Goal: Check status: Check status

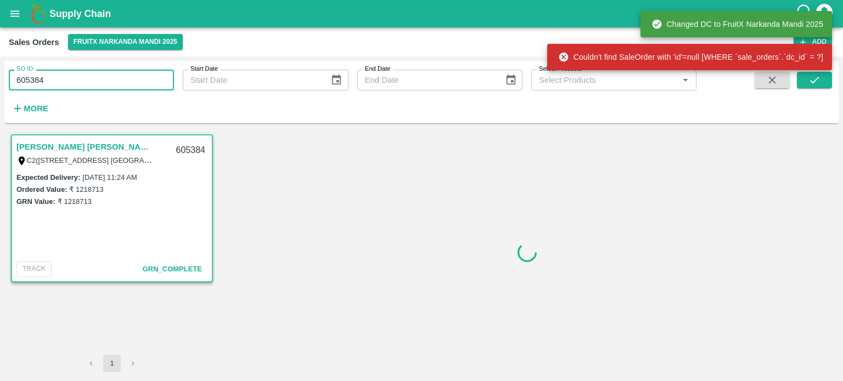
click at [105, 81] on input "605384" at bounding box center [91, 80] width 165 height 21
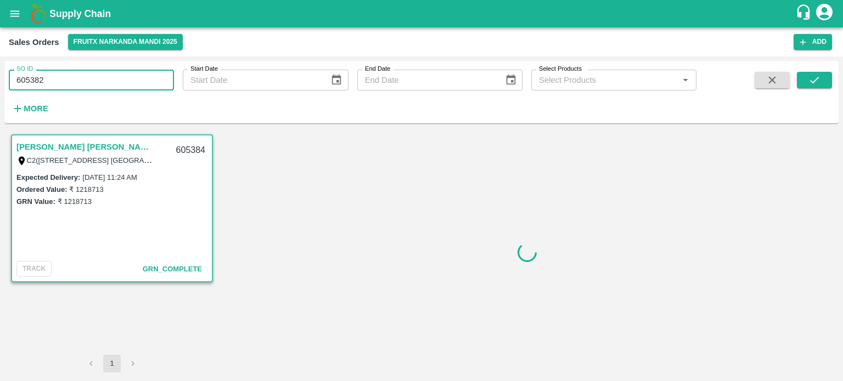
click at [105, 81] on input "605382" at bounding box center [91, 80] width 165 height 21
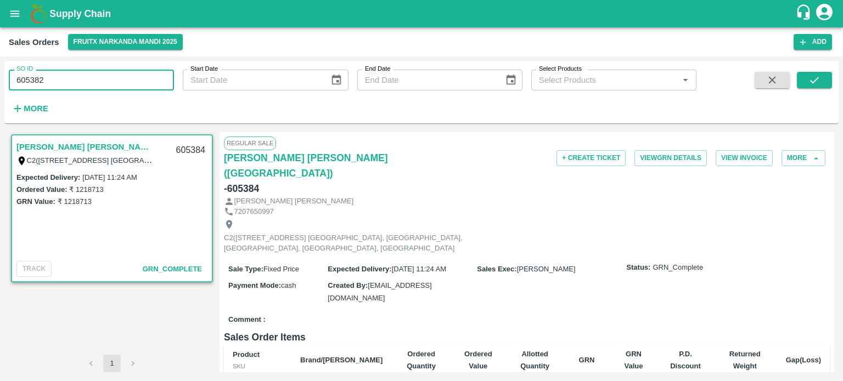
click at [813, 78] on icon "submit" at bounding box center [814, 80] width 12 height 12
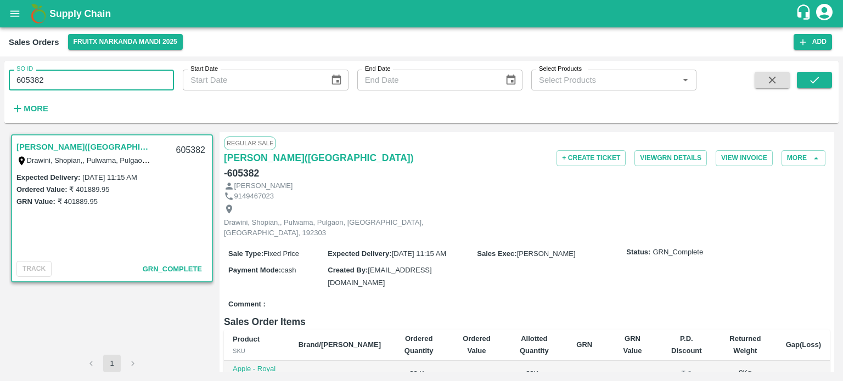
drag, startPoint x: 40, startPoint y: 77, endPoint x: 108, endPoint y: 66, distance: 68.4
click at [108, 66] on div "SO ID 605382 SO ID" at bounding box center [87, 76] width 174 height 30
click at [105, 76] on input "605380" at bounding box center [91, 80] width 165 height 21
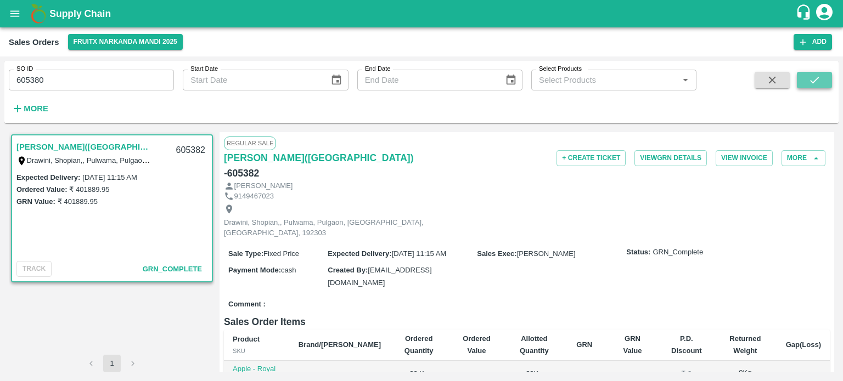
click at [826, 76] on button "submit" at bounding box center [813, 80] width 35 height 16
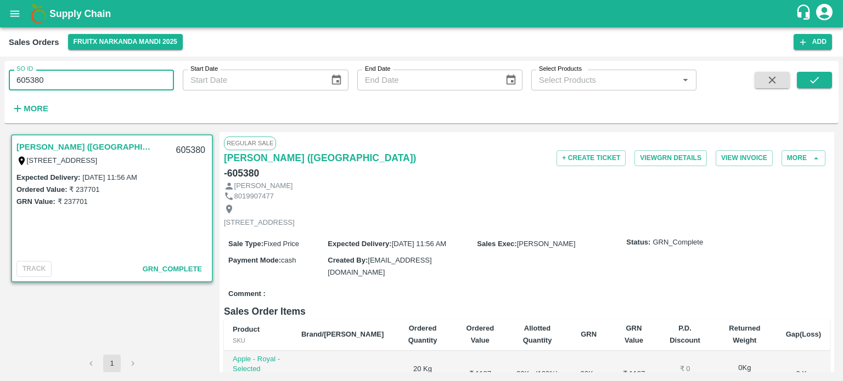
click at [112, 75] on input "605380" at bounding box center [91, 80] width 165 height 21
click at [118, 82] on input "605381" at bounding box center [91, 80] width 165 height 21
drag, startPoint x: 816, startPoint y: 82, endPoint x: 768, endPoint y: 103, distance: 52.6
click at [817, 82] on icon "submit" at bounding box center [814, 80] width 12 height 12
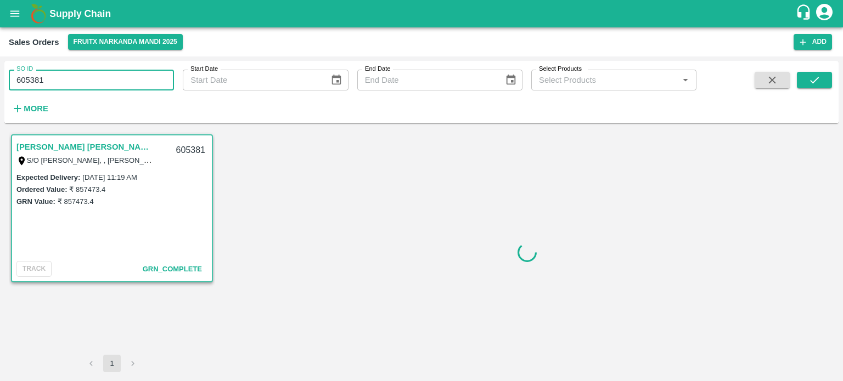
drag, startPoint x: 35, startPoint y: 78, endPoint x: 127, endPoint y: 67, distance: 92.7
click at [127, 67] on div "SO ID 605381 SO ID" at bounding box center [87, 76] width 174 height 30
click at [100, 86] on input "605379" at bounding box center [91, 80] width 165 height 21
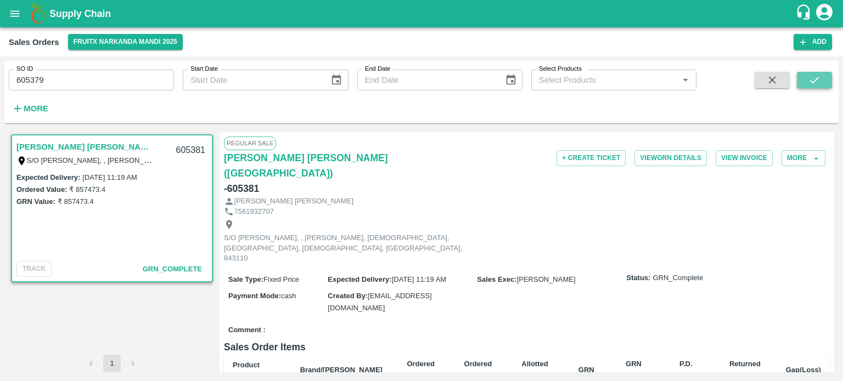
click at [821, 78] on button "submit" at bounding box center [813, 80] width 35 height 16
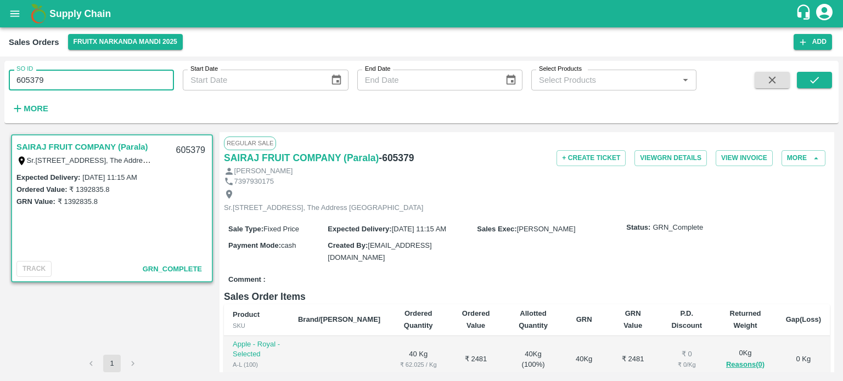
drag, startPoint x: 34, startPoint y: 74, endPoint x: 125, endPoint y: 65, distance: 91.5
click at [122, 66] on div "SO ID 605379 SO ID" at bounding box center [87, 76] width 174 height 30
click at [114, 76] on input "605383" at bounding box center [91, 80] width 165 height 21
click at [816, 85] on icon "submit" at bounding box center [814, 80] width 12 height 12
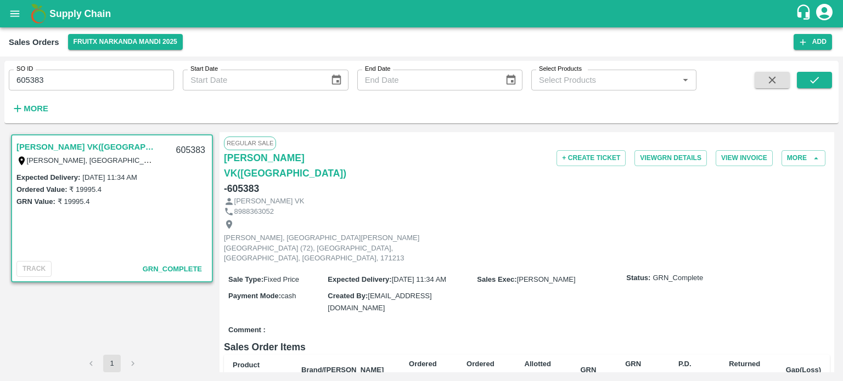
click at [97, 65] on div "SO ID 605383 SO ID" at bounding box center [87, 76] width 174 height 30
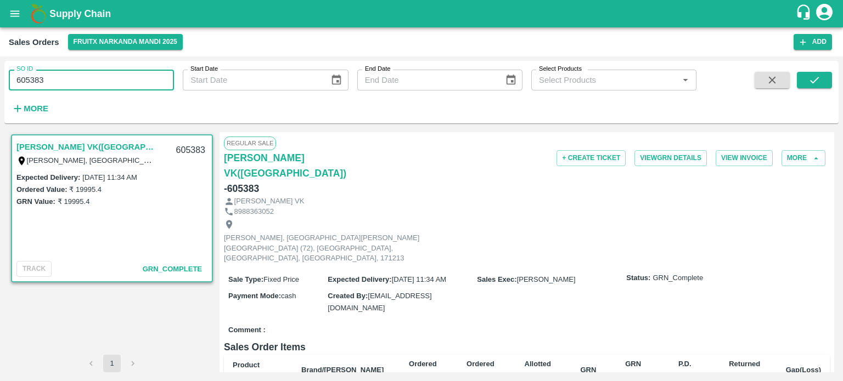
click at [88, 81] on input "605383" at bounding box center [91, 80] width 165 height 21
click at [88, 81] on input "605386" at bounding box center [91, 80] width 165 height 21
click at [813, 80] on icon "submit" at bounding box center [814, 80] width 12 height 12
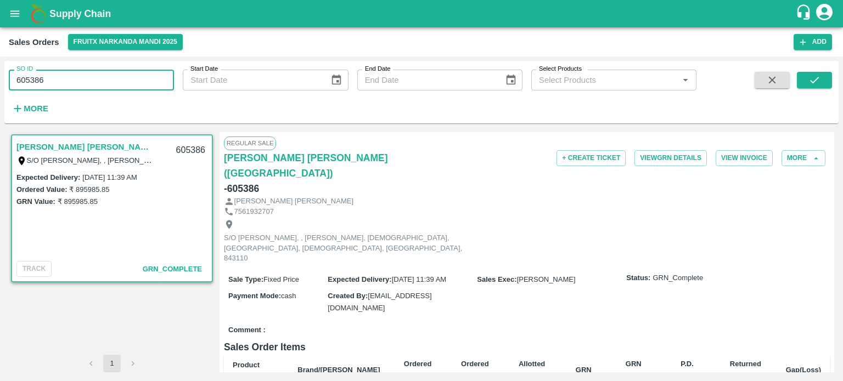
drag, startPoint x: 36, startPoint y: 78, endPoint x: 110, endPoint y: 85, distance: 74.9
click at [110, 85] on input "605386" at bounding box center [91, 80] width 165 height 21
click at [110, 83] on input "605375" at bounding box center [91, 80] width 165 height 21
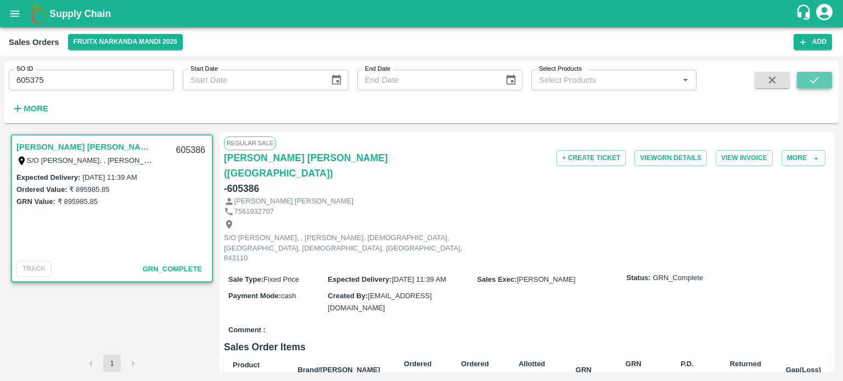
click at [809, 76] on icon "submit" at bounding box center [814, 80] width 12 height 12
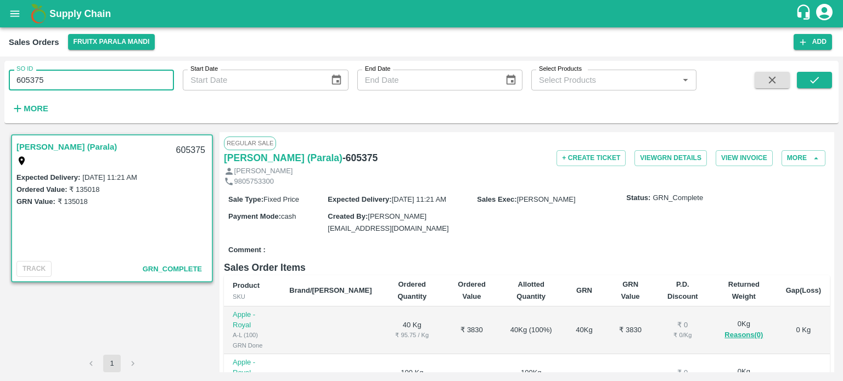
drag, startPoint x: 33, startPoint y: 77, endPoint x: 116, endPoint y: 84, distance: 82.5
click at [116, 84] on input "605375" at bounding box center [91, 80] width 165 height 21
click at [116, 84] on input "605387" at bounding box center [91, 80] width 165 height 21
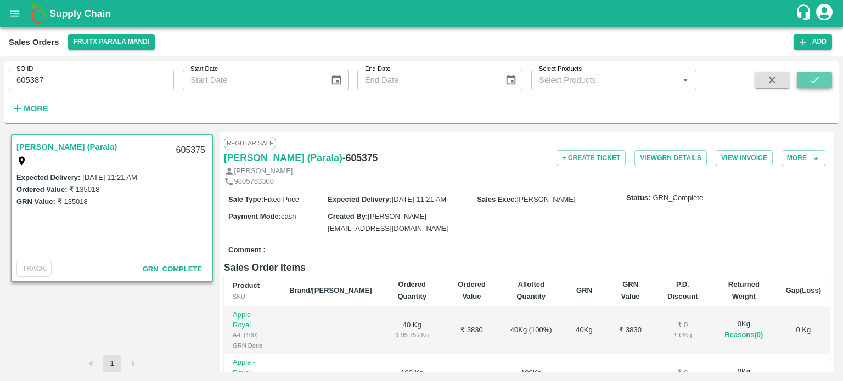
click at [813, 82] on icon "submit" at bounding box center [814, 80] width 9 height 7
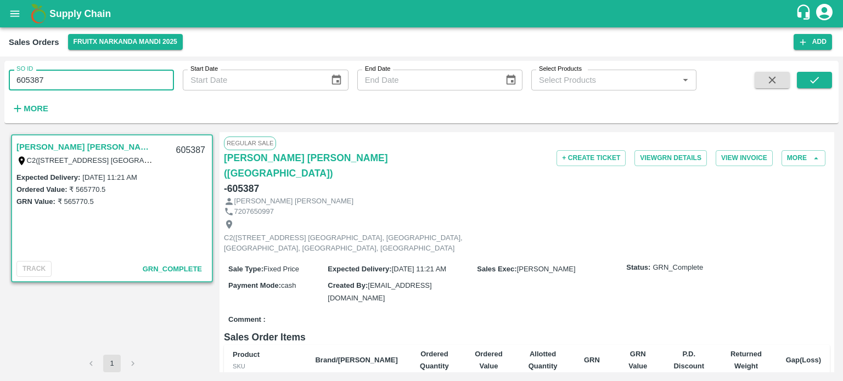
click at [84, 78] on input "605387" at bounding box center [91, 80] width 165 height 21
click at [84, 78] on input "605389" at bounding box center [91, 80] width 165 height 21
click at [827, 81] on button "submit" at bounding box center [813, 80] width 35 height 16
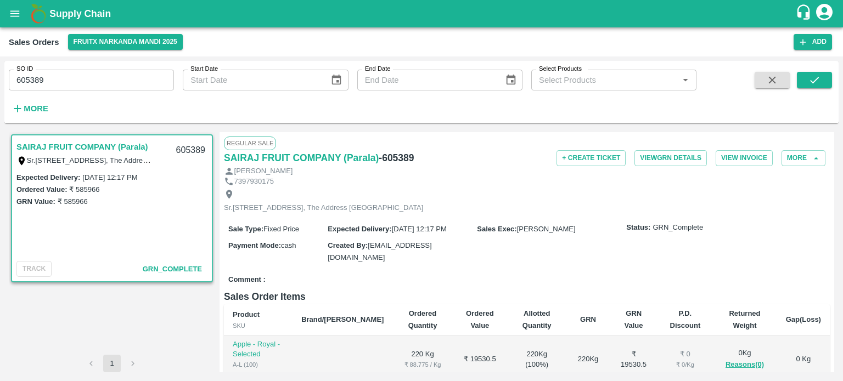
drag, startPoint x: 34, startPoint y: 78, endPoint x: 139, endPoint y: 88, distance: 105.2
click at [139, 88] on input "605389" at bounding box center [91, 80] width 165 height 21
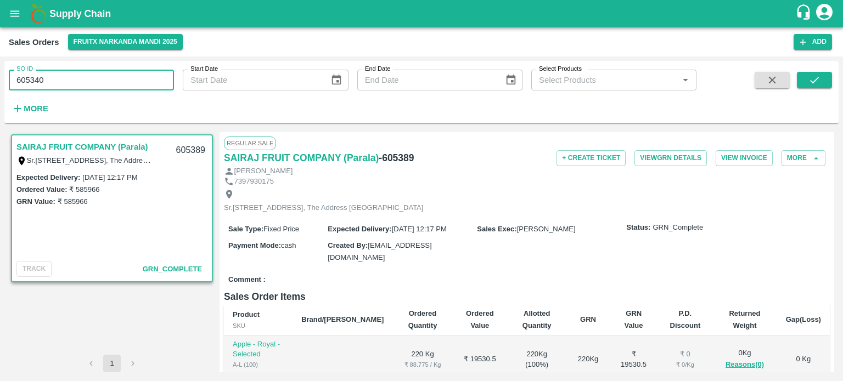
click at [139, 88] on input "605340" at bounding box center [91, 80] width 165 height 21
click at [825, 76] on button "submit" at bounding box center [813, 80] width 35 height 16
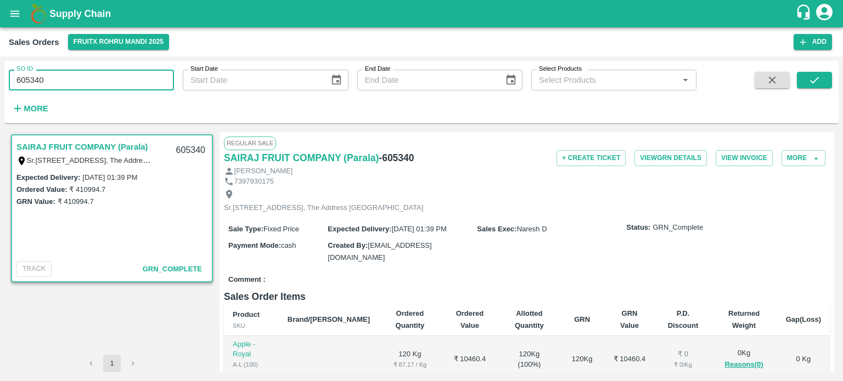
drag, startPoint x: 66, startPoint y: 77, endPoint x: 176, endPoint y: 87, distance: 110.2
click at [176, 87] on div "SO ID 605340 SO ID Start Date Start Date End Date End Date Select Products Sele…" at bounding box center [348, 89] width 696 height 57
click at [126, 75] on input "605388" at bounding box center [91, 80] width 165 height 21
click at [818, 84] on icon "submit" at bounding box center [814, 80] width 12 height 12
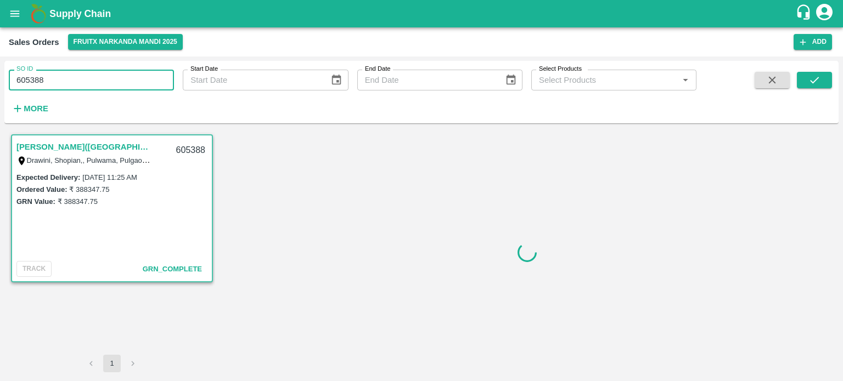
drag, startPoint x: 33, startPoint y: 77, endPoint x: 175, endPoint y: 64, distance: 142.1
click at [173, 64] on div "SO ID 605388 SO ID Start Date Start Date End Date End Date Select Products Sele…" at bounding box center [348, 89] width 696 height 57
drag, startPoint x: 130, startPoint y: 82, endPoint x: 113, endPoint y: 22, distance: 61.6
click at [130, 81] on input "605341" at bounding box center [91, 80] width 165 height 21
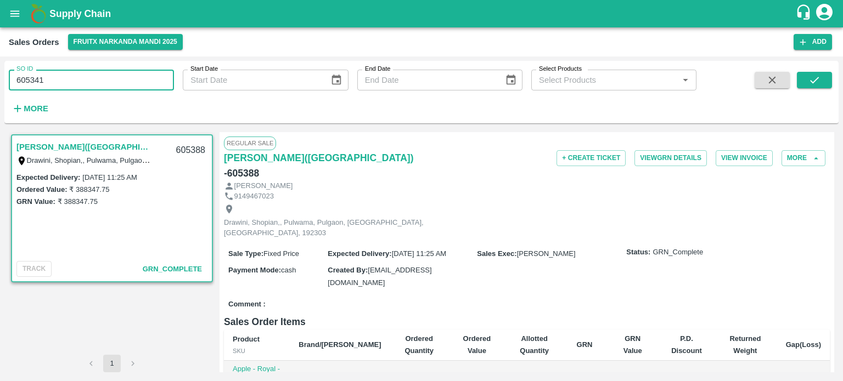
click at [122, 75] on input "605341" at bounding box center [91, 80] width 165 height 21
click at [809, 84] on icon "submit" at bounding box center [814, 80] width 12 height 12
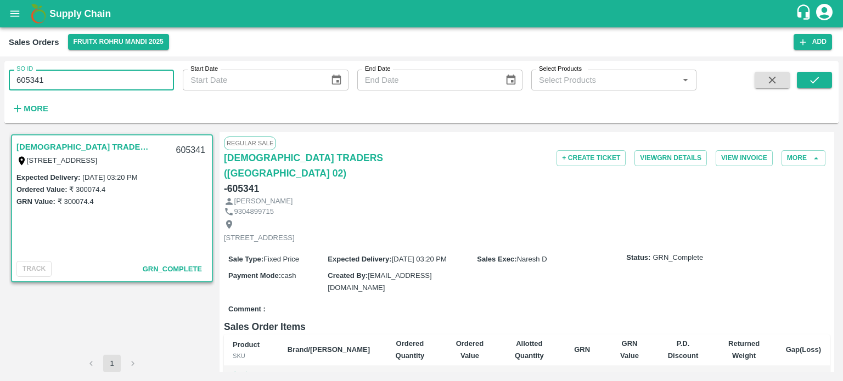
drag, startPoint x: 38, startPoint y: 76, endPoint x: 133, endPoint y: 81, distance: 95.6
click at [133, 81] on input "605341" at bounding box center [91, 80] width 165 height 21
click at [134, 76] on input "605342" at bounding box center [91, 80] width 165 height 21
click at [802, 83] on button "submit" at bounding box center [813, 80] width 35 height 16
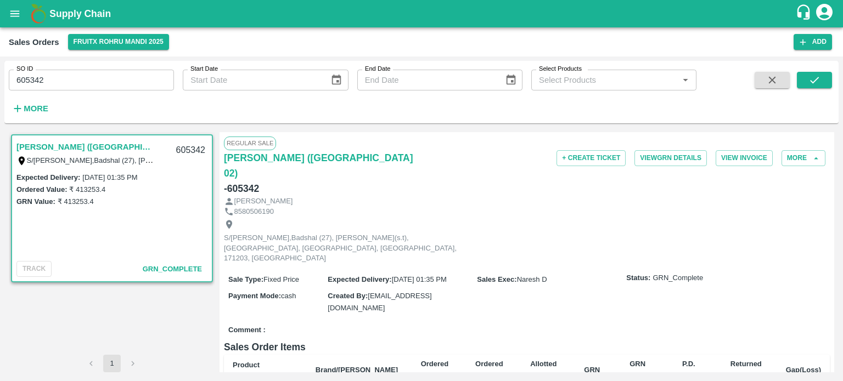
drag, startPoint x: 35, startPoint y: 80, endPoint x: 108, endPoint y: 86, distance: 73.8
click at [108, 86] on input "605342" at bounding box center [91, 80] width 165 height 21
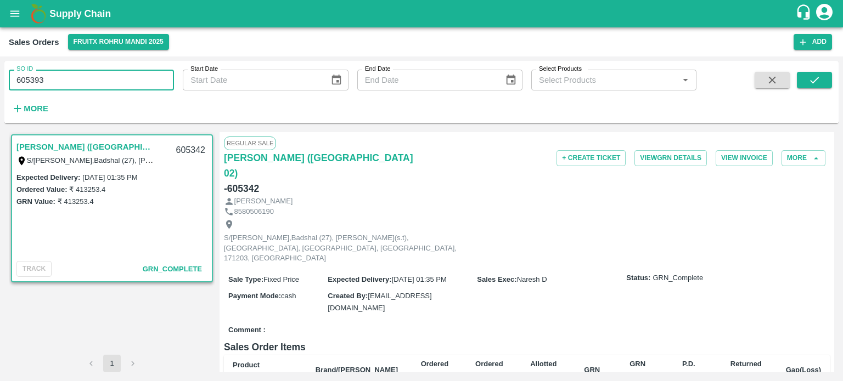
click at [108, 86] on input "605393" at bounding box center [91, 80] width 165 height 21
click at [816, 81] on icon "submit" at bounding box center [814, 80] width 12 height 12
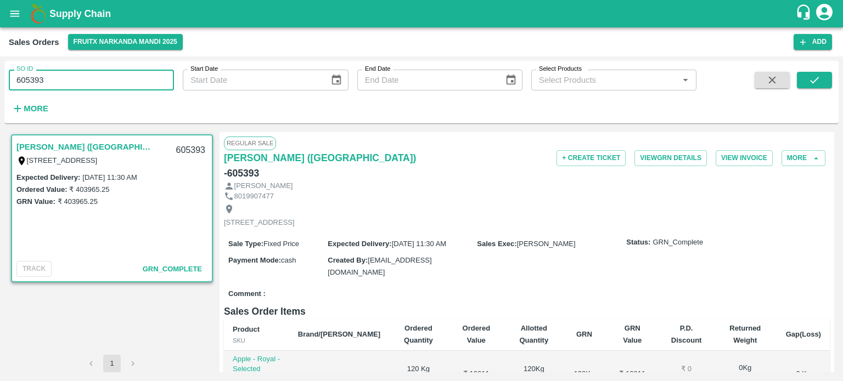
drag, startPoint x: 39, startPoint y: 77, endPoint x: 93, endPoint y: 74, distance: 53.3
click at [93, 74] on input "605393" at bounding box center [91, 80] width 165 height 21
click at [93, 74] on input "605392" at bounding box center [91, 80] width 165 height 21
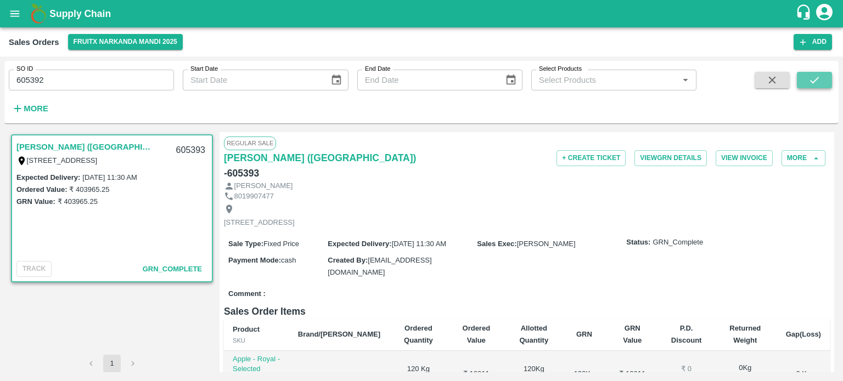
click at [817, 82] on icon "submit" at bounding box center [814, 80] width 12 height 12
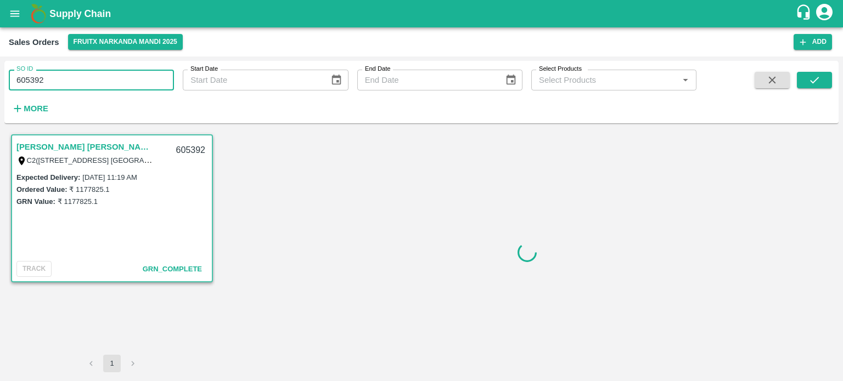
drag, startPoint x: 39, startPoint y: 76, endPoint x: 128, endPoint y: 76, distance: 88.3
click at [121, 80] on input "605392" at bounding box center [91, 80] width 165 height 21
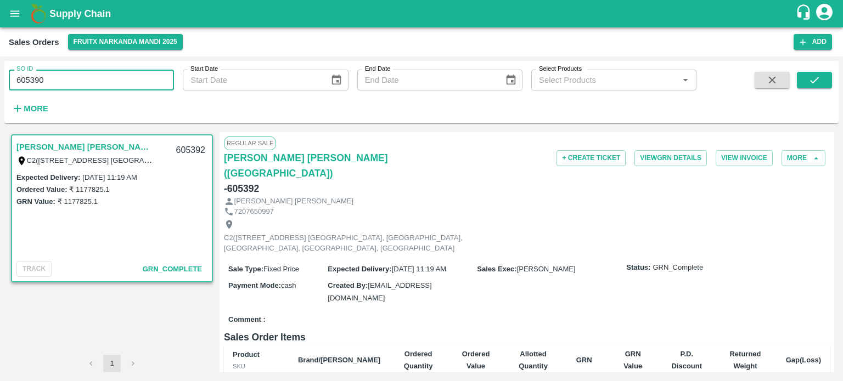
click at [114, 73] on input "605390" at bounding box center [91, 80] width 165 height 21
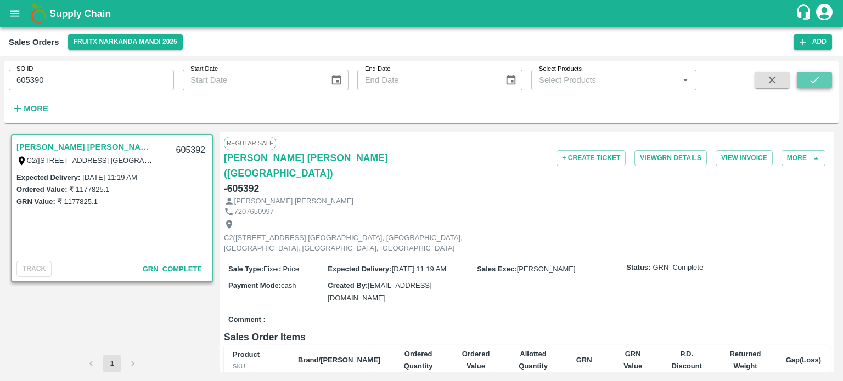
click at [804, 80] on button "submit" at bounding box center [813, 80] width 35 height 16
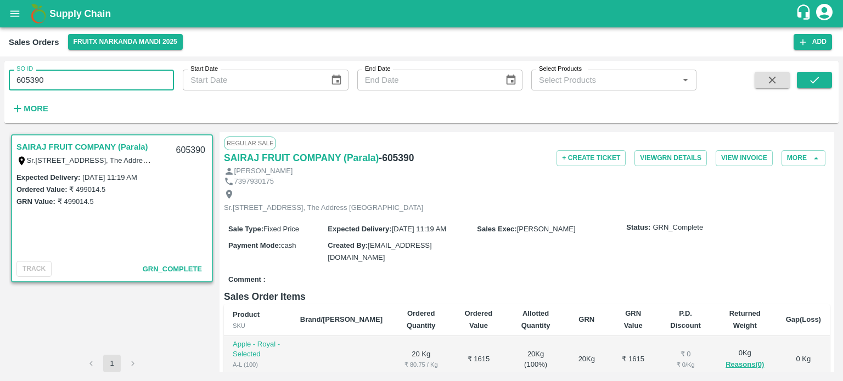
click at [125, 77] on input "605390" at bounding box center [91, 80] width 165 height 21
click at [125, 77] on input "605391" at bounding box center [91, 80] width 165 height 21
click at [822, 77] on button "submit" at bounding box center [813, 80] width 35 height 16
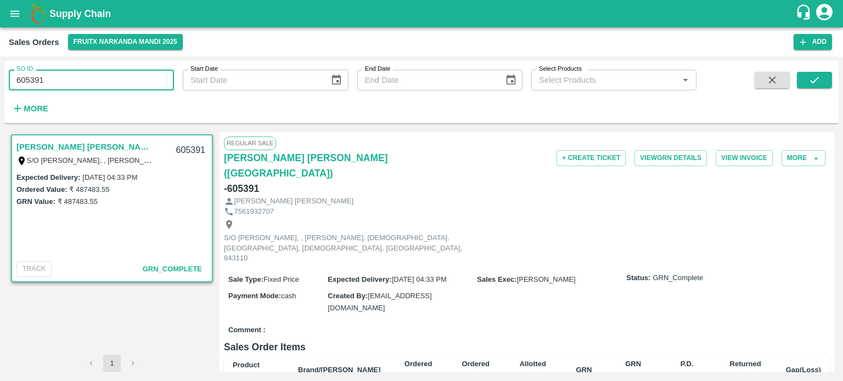
drag, startPoint x: 35, startPoint y: 78, endPoint x: 120, endPoint y: 76, distance: 85.0
click at [120, 76] on input "605391" at bounding box center [91, 80] width 165 height 21
click at [122, 76] on input "605376" at bounding box center [91, 80] width 165 height 21
click at [818, 81] on icon "submit" at bounding box center [814, 80] width 12 height 12
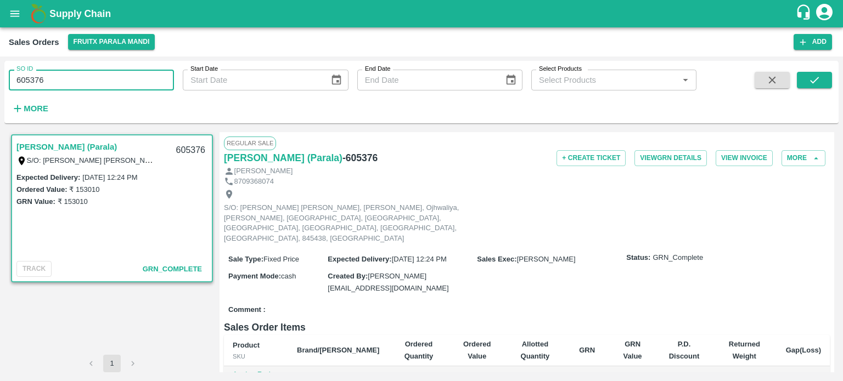
drag, startPoint x: 73, startPoint y: 82, endPoint x: 133, endPoint y: 69, distance: 61.3
click at [131, 71] on input "605376" at bounding box center [91, 80] width 165 height 21
click at [109, 81] on input "605359" at bounding box center [91, 80] width 165 height 21
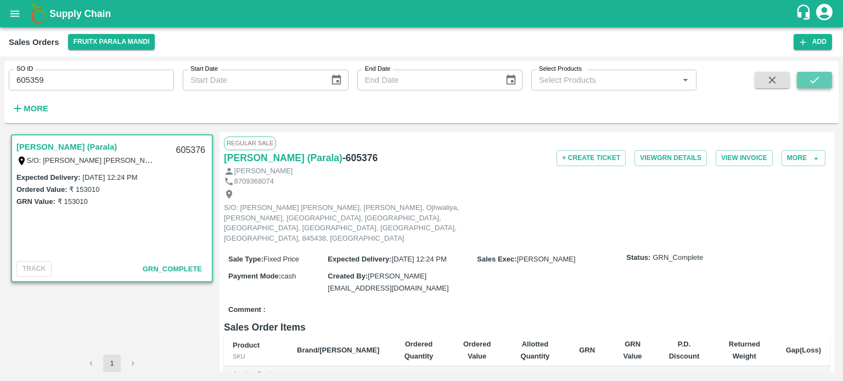
click at [824, 81] on button "submit" at bounding box center [813, 80] width 35 height 16
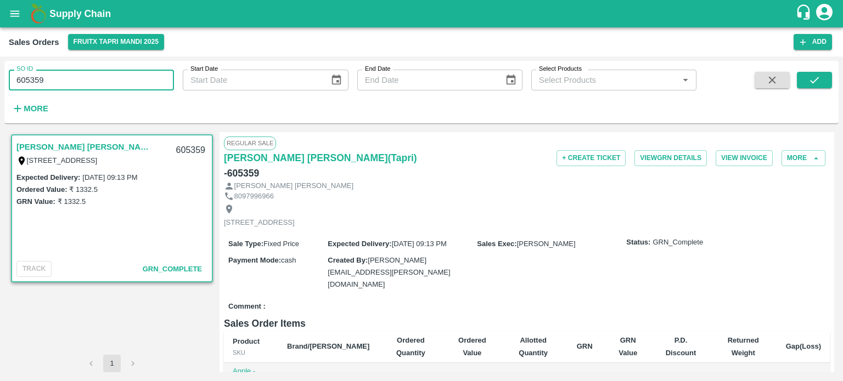
drag, startPoint x: 33, startPoint y: 77, endPoint x: 104, endPoint y: 85, distance: 71.7
click at [104, 85] on input "605359" at bounding box center [91, 80] width 165 height 21
click at [105, 85] on input "605394" at bounding box center [91, 80] width 165 height 21
click at [813, 84] on icon "submit" at bounding box center [814, 80] width 12 height 12
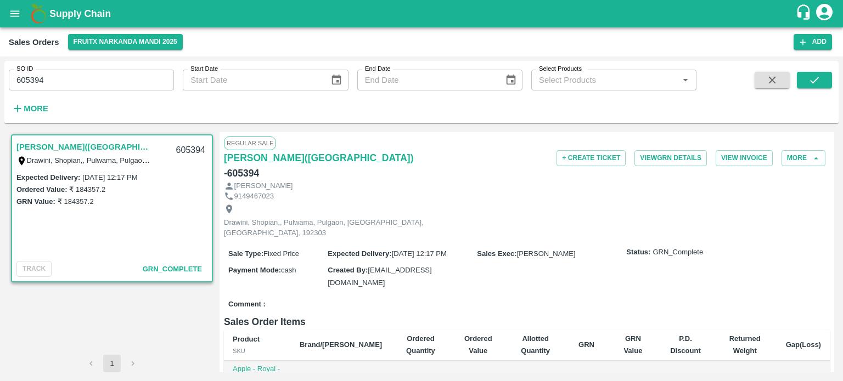
drag, startPoint x: 35, startPoint y: 78, endPoint x: 102, endPoint y: 82, distance: 67.1
click at [101, 82] on input "605394" at bounding box center [91, 80] width 165 height 21
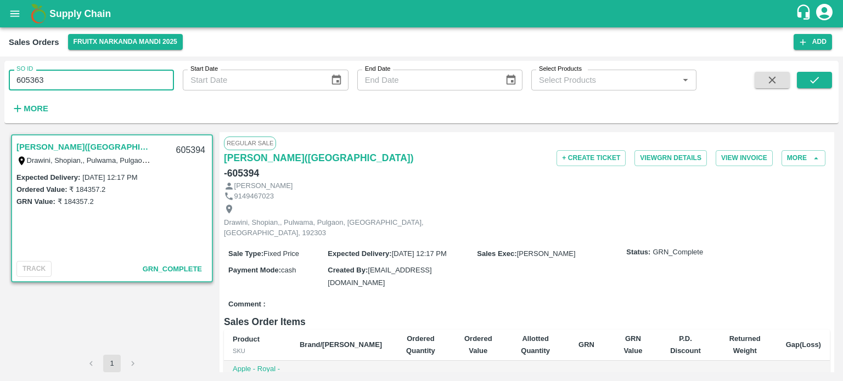
click at [102, 81] on input "605363" at bounding box center [91, 80] width 165 height 21
click at [821, 83] on button "submit" at bounding box center [813, 80] width 35 height 16
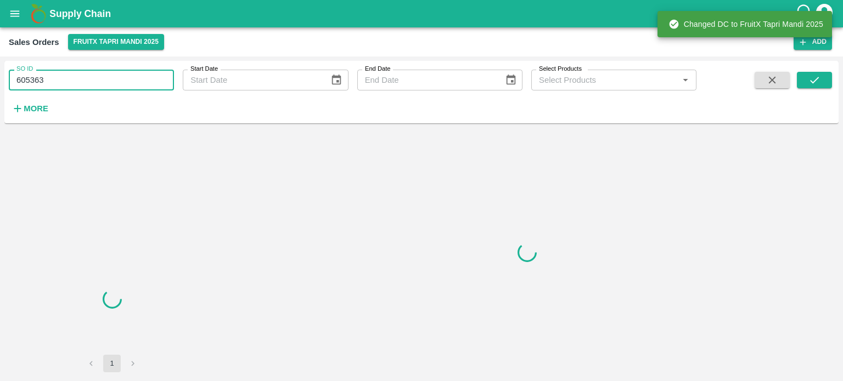
drag, startPoint x: 35, startPoint y: 83, endPoint x: 138, endPoint y: 76, distance: 103.9
click at [138, 76] on input "605363" at bounding box center [91, 80] width 165 height 21
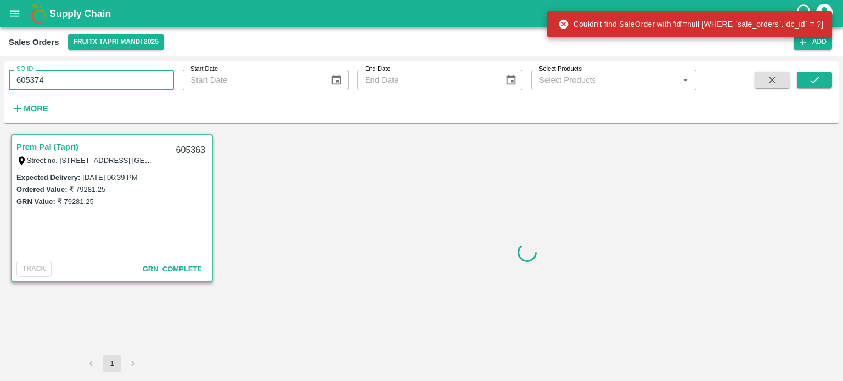
click at [138, 76] on input "605374" at bounding box center [91, 80] width 165 height 21
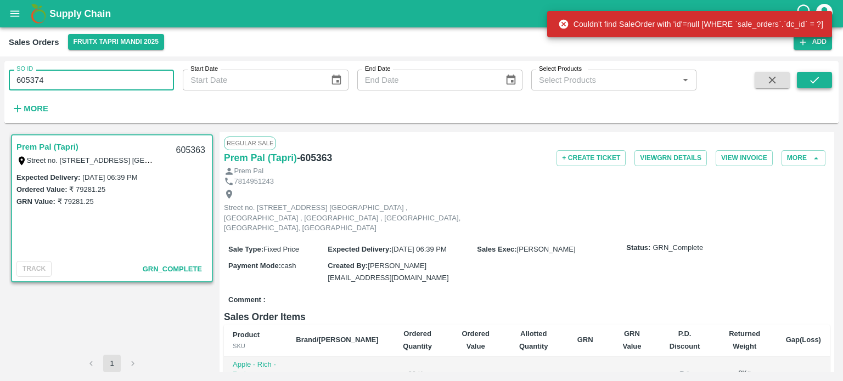
click at [811, 81] on icon "submit" at bounding box center [814, 80] width 12 height 12
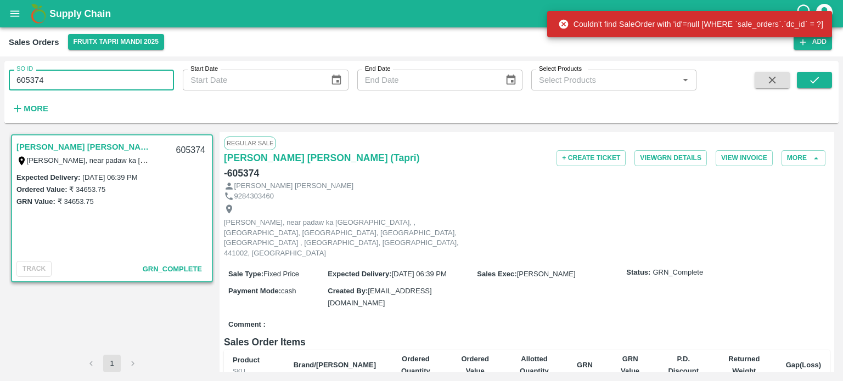
drag, startPoint x: 35, startPoint y: 78, endPoint x: 159, endPoint y: 87, distance: 123.7
click at [159, 87] on input "605374" at bounding box center [91, 80] width 165 height 21
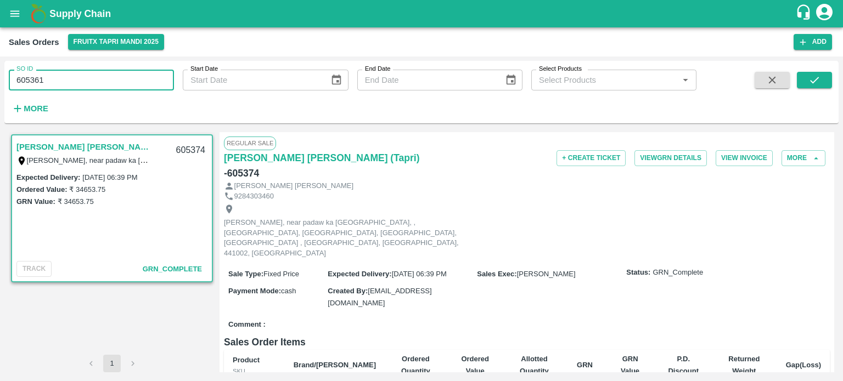
click at [158, 86] on input "605361" at bounding box center [91, 80] width 165 height 21
click at [817, 79] on icon "submit" at bounding box center [814, 80] width 12 height 12
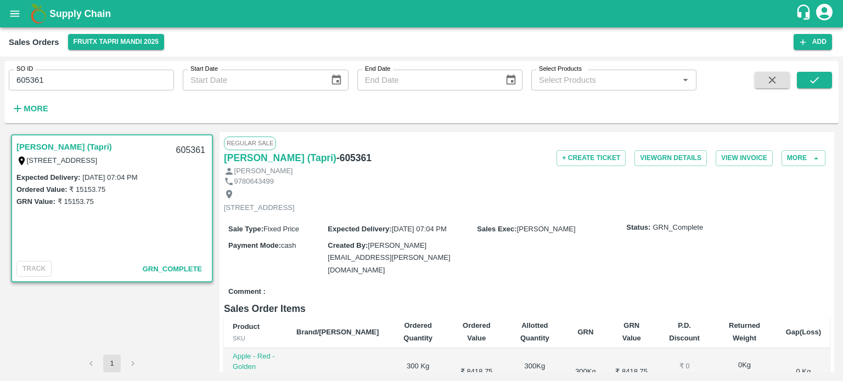
drag, startPoint x: 31, startPoint y: 78, endPoint x: 219, endPoint y: 90, distance: 189.1
click at [219, 90] on div "SO ID 605361 SO ID Start Date Start Date End Date End Date Select Products Sele…" at bounding box center [348, 89] width 696 height 57
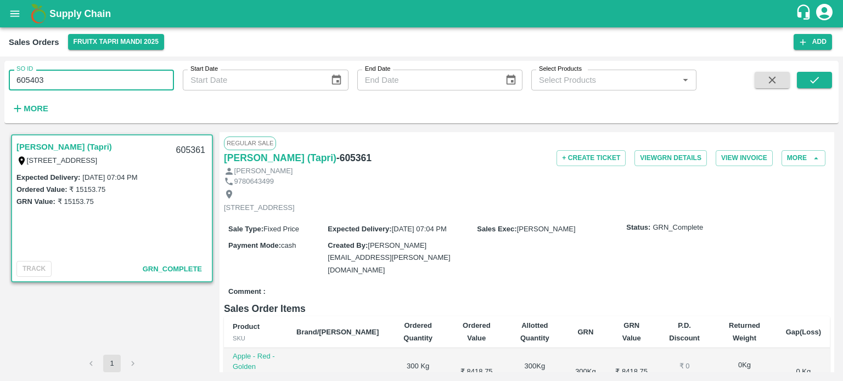
click at [125, 83] on input "605403" at bounding box center [91, 80] width 165 height 21
click at [810, 82] on icon "submit" at bounding box center [814, 80] width 12 height 12
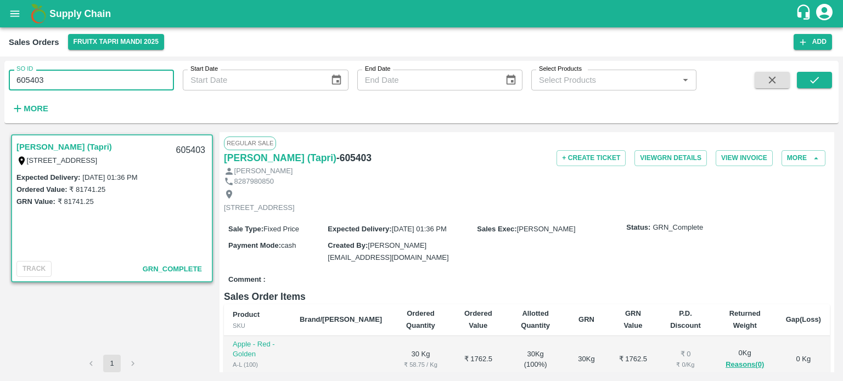
drag, startPoint x: 38, startPoint y: 83, endPoint x: 131, endPoint y: 67, distance: 94.1
click at [134, 72] on input "605403" at bounding box center [91, 80] width 165 height 21
click at [112, 76] on input "605402" at bounding box center [91, 80] width 165 height 21
click at [814, 76] on icon "submit" at bounding box center [814, 80] width 12 height 12
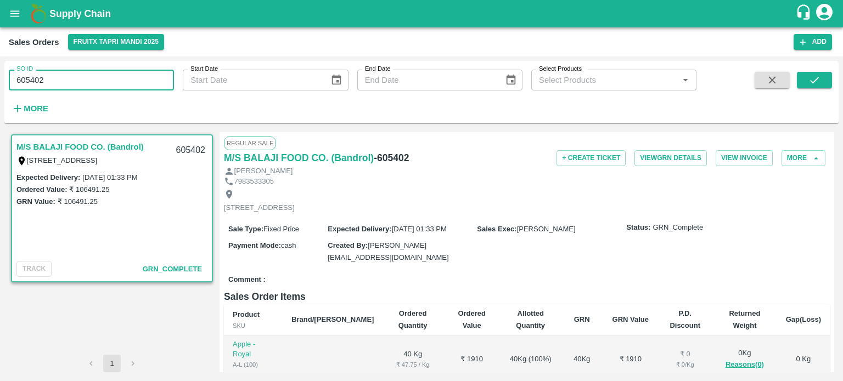
drag, startPoint x: 42, startPoint y: 78, endPoint x: 82, endPoint y: 76, distance: 40.6
click at [82, 76] on input "605402" at bounding box center [91, 80] width 165 height 21
click at [82, 76] on input "605404" at bounding box center [91, 80] width 165 height 21
type input "605404"
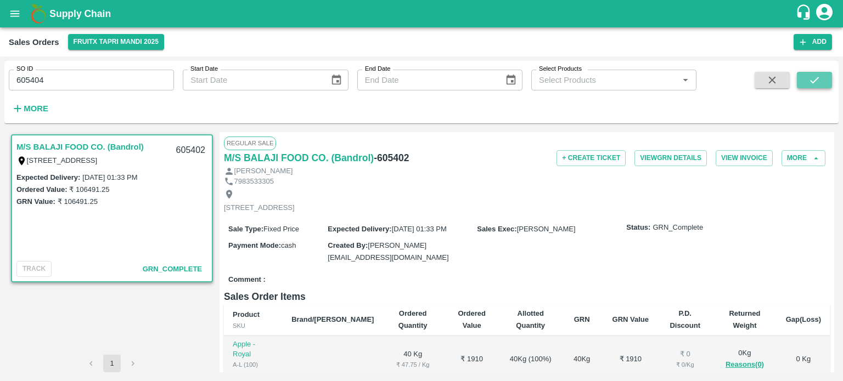
click at [821, 78] on button "submit" at bounding box center [813, 80] width 35 height 16
